Goal: Navigation & Orientation: Go to known website

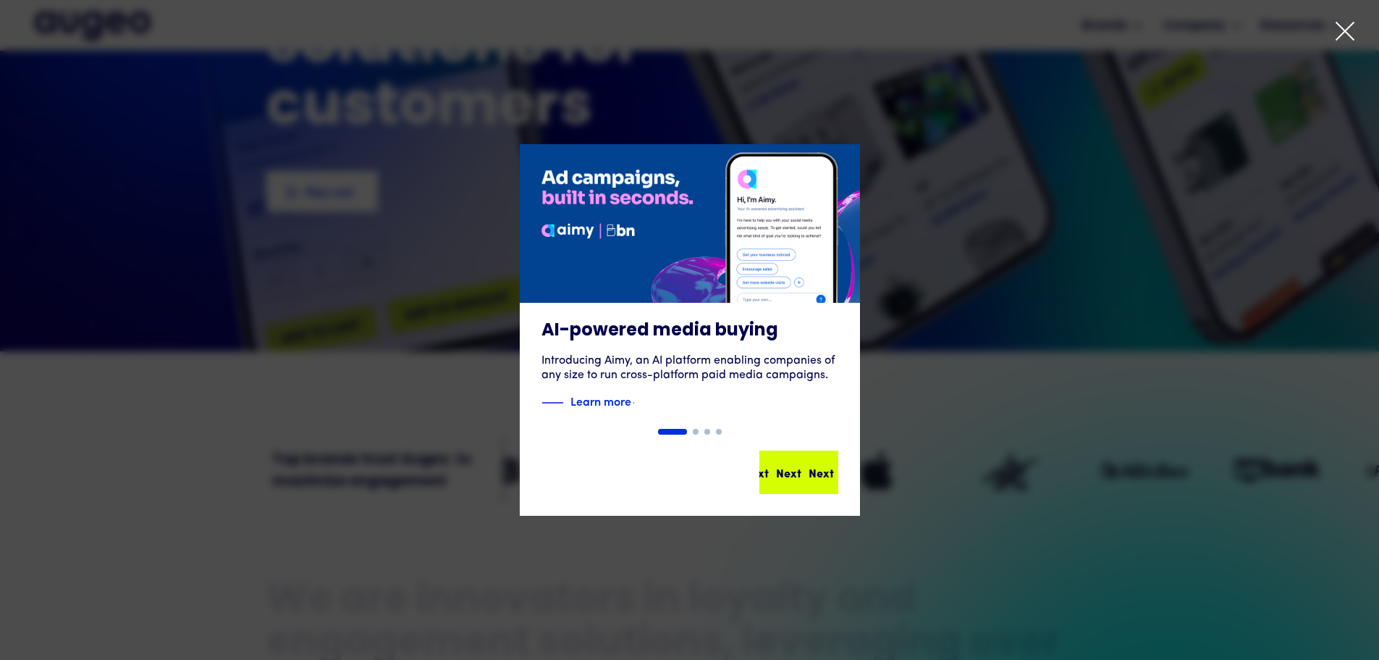
click at [790, 471] on div "Next" at bounding box center [788, 471] width 25 height 17
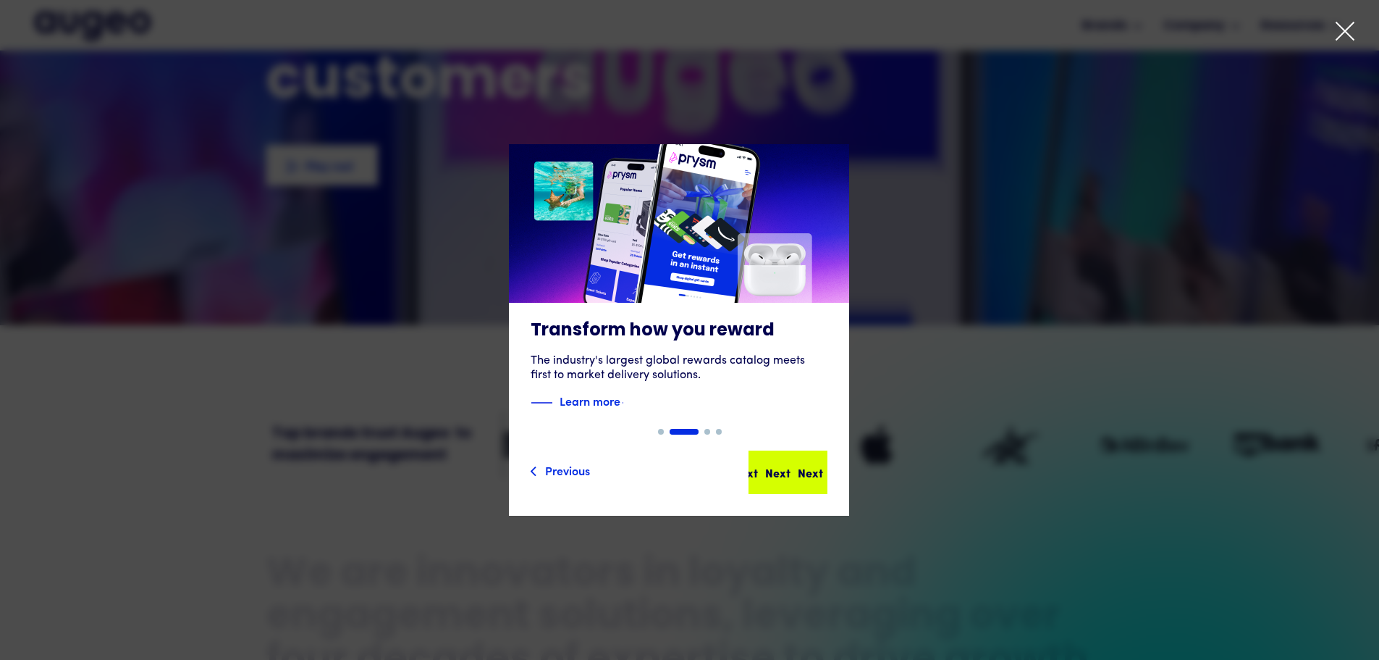
scroll to position [292, 0]
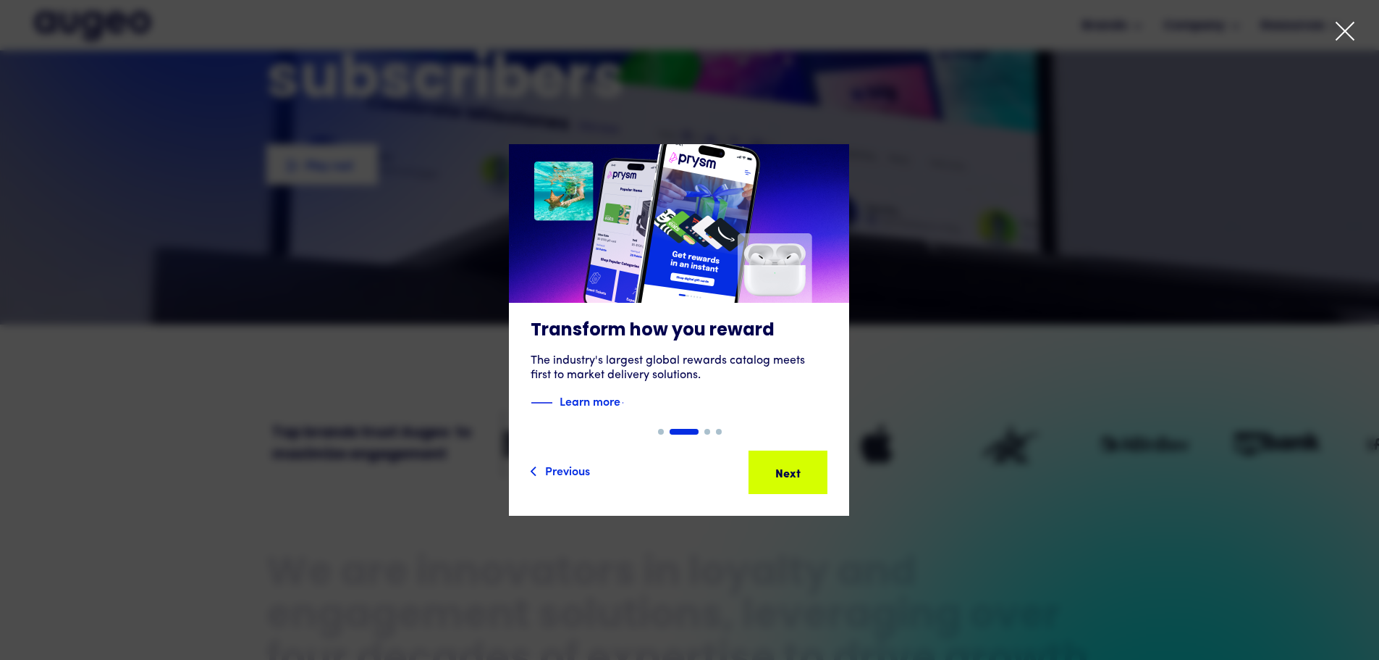
click at [1339, 36] on icon at bounding box center [1345, 31] width 22 height 22
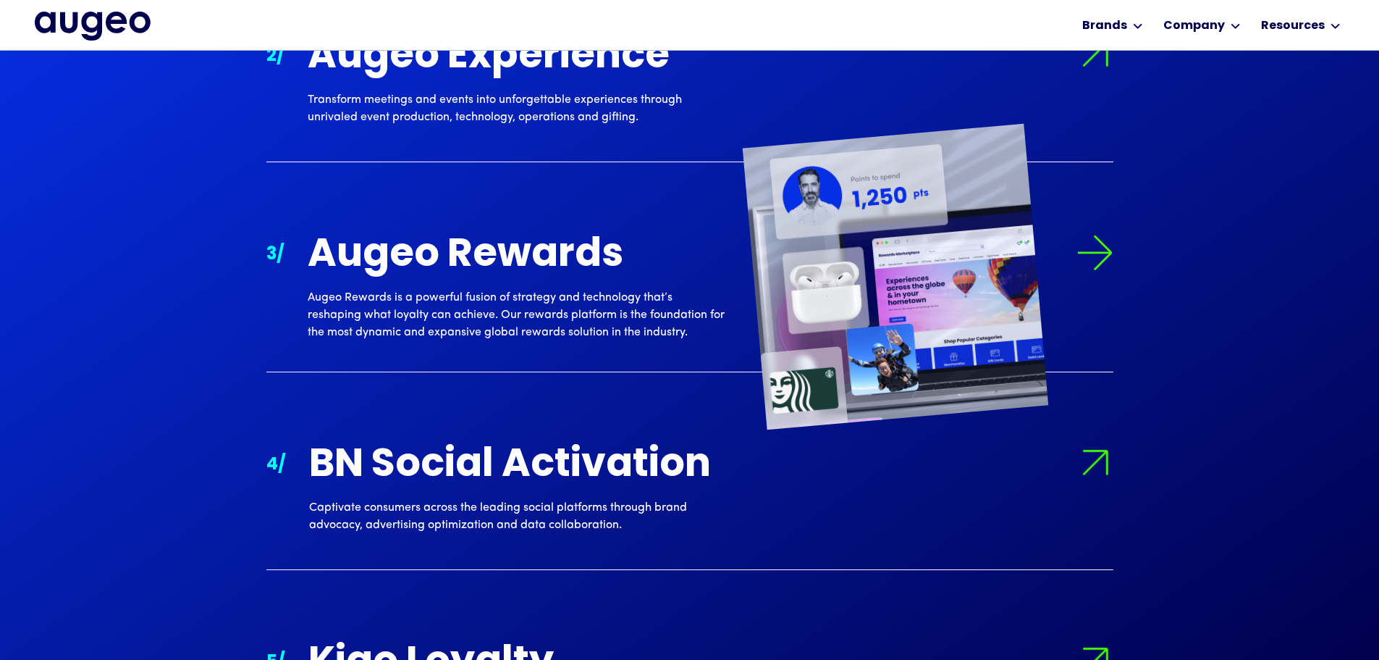
scroll to position [1752, 0]
